Goal: Book appointment/travel/reservation

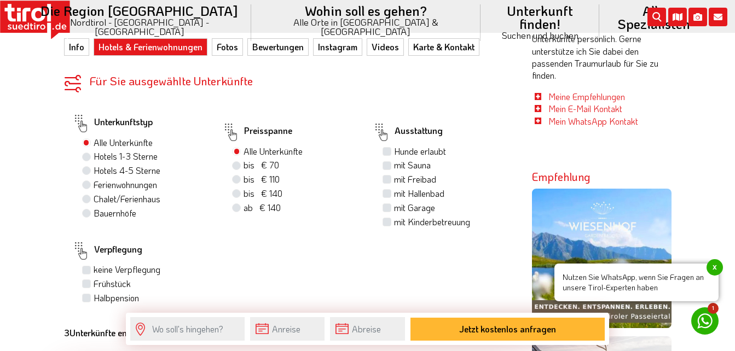
scroll to position [562, 0]
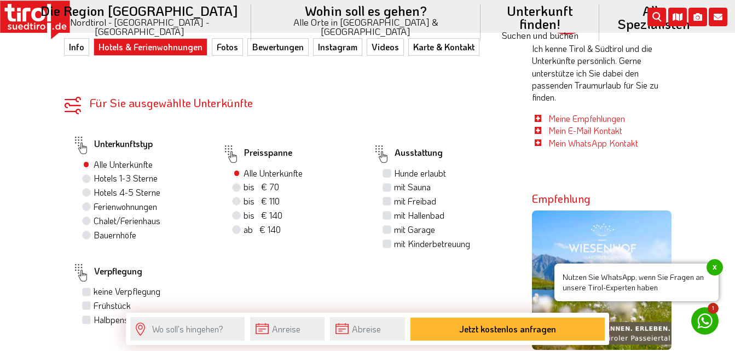
click at [94, 172] on label "Hotels 1-3 Sterne" at bounding box center [126, 178] width 64 height 12
click at [86, 175] on input "Hotels 1-3 Sterne" at bounding box center [87, 178] width 7 height 7
radio input "true"
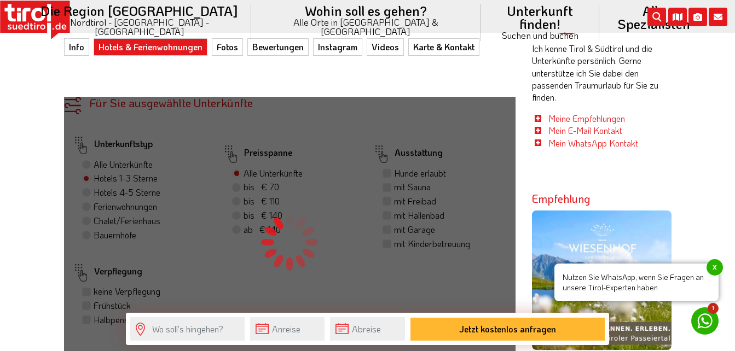
click at [86, 143] on div "Für Sie ausgewählte Unterkünfte Ihre Unterkünfte in der Region Unterkunftstyp A…" at bounding box center [289, 243] width 451 height 292
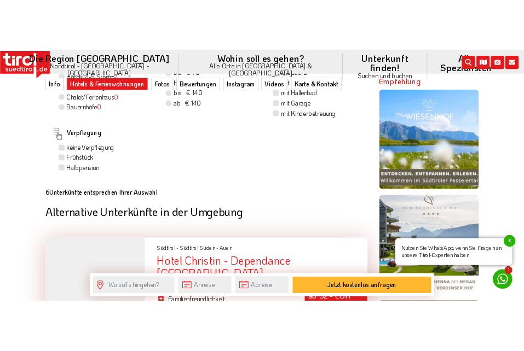
scroll to position [407, 0]
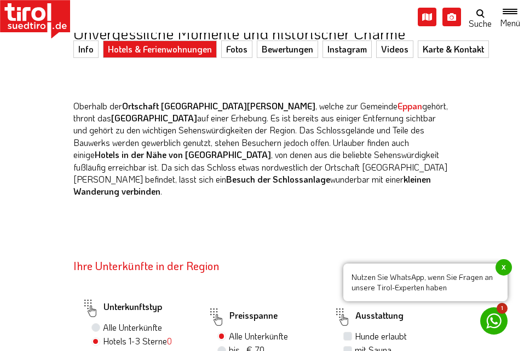
click at [501, 306] on span "1" at bounding box center [501, 308] width 11 height 11
click at [421, 47] on link "Karte & Kontakt" at bounding box center [452, 49] width 71 height 18
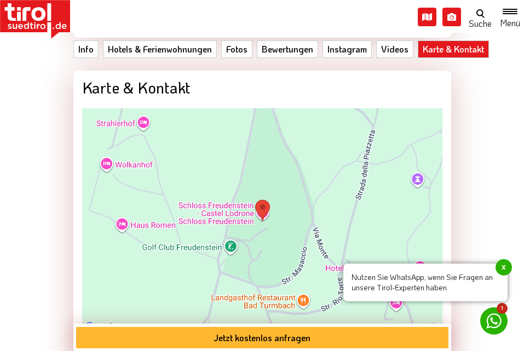
scroll to position [2658, 0]
click at [504, 265] on span "x" at bounding box center [503, 267] width 16 height 16
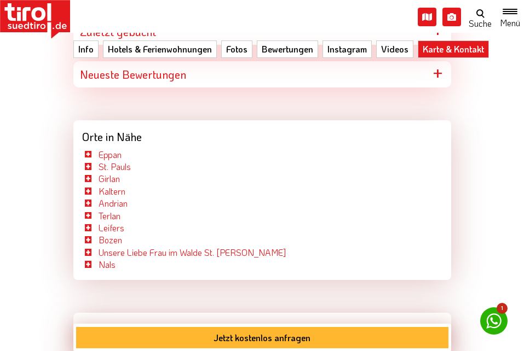
scroll to position [4763, 0]
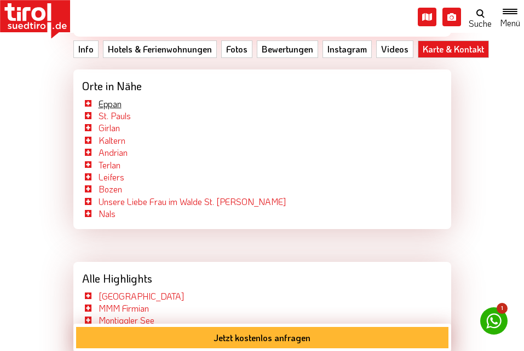
click at [104, 98] on link "Eppan" at bounding box center [109, 103] width 23 height 11
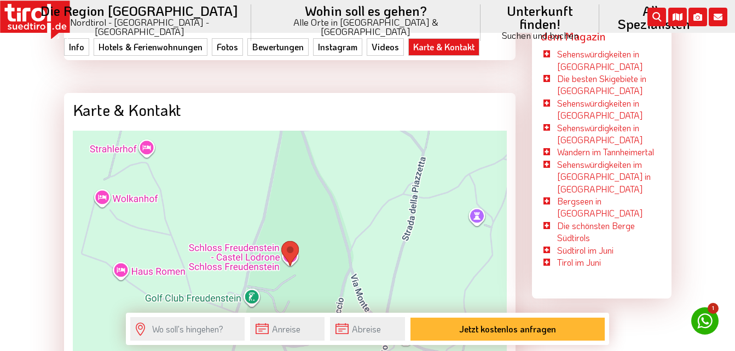
scroll to position [3672, 0]
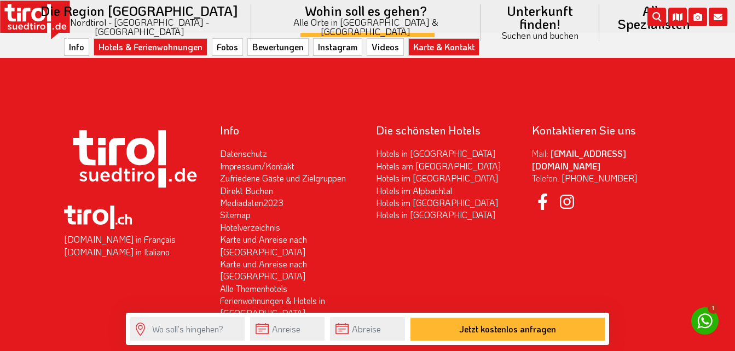
click at [149, 47] on link "Hotels & Ferienwohnungen" at bounding box center [151, 47] width 114 height 18
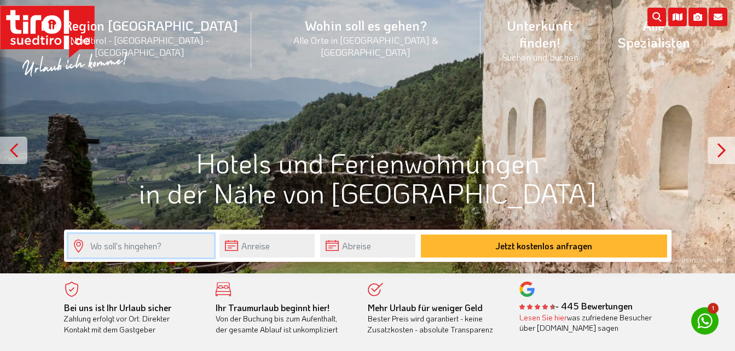
click at [102, 246] on input "text" at bounding box center [141, 246] width 146 height 24
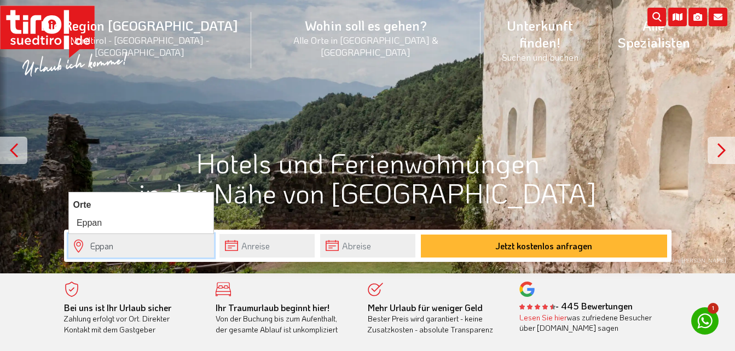
type input "Eppan"
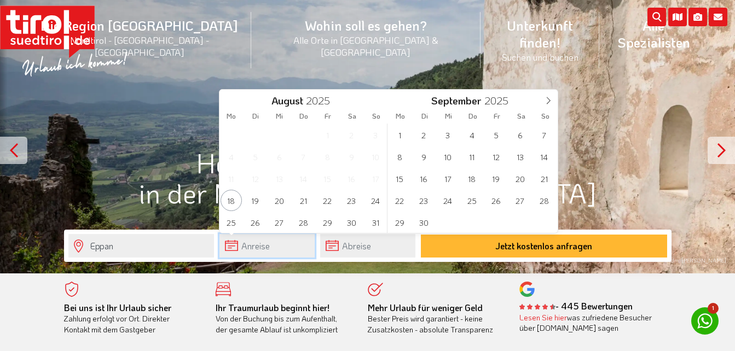
click at [256, 248] on input "text" at bounding box center [266, 246] width 95 height 24
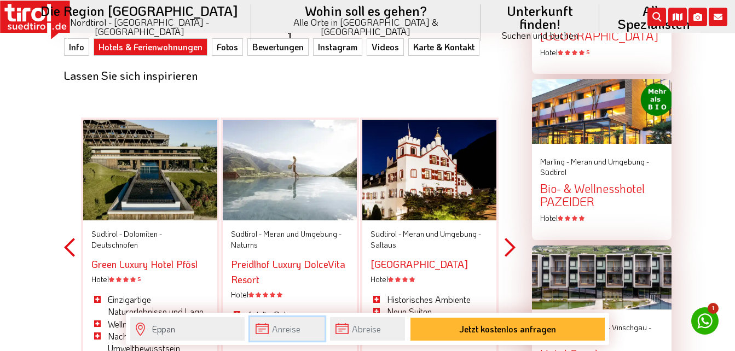
scroll to position [1370, 0]
